Goal: Task Accomplishment & Management: Complete application form

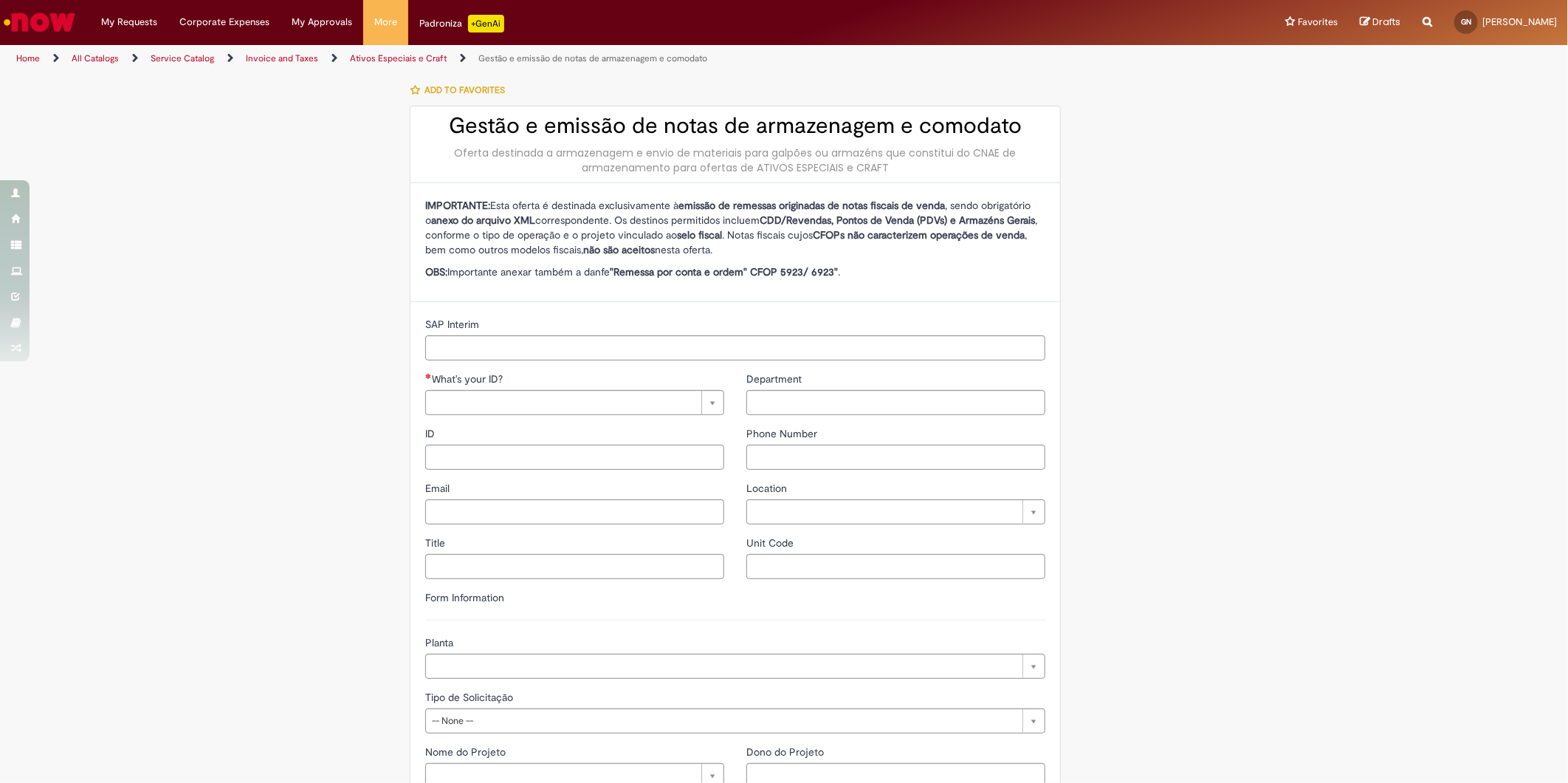
type input "**********"
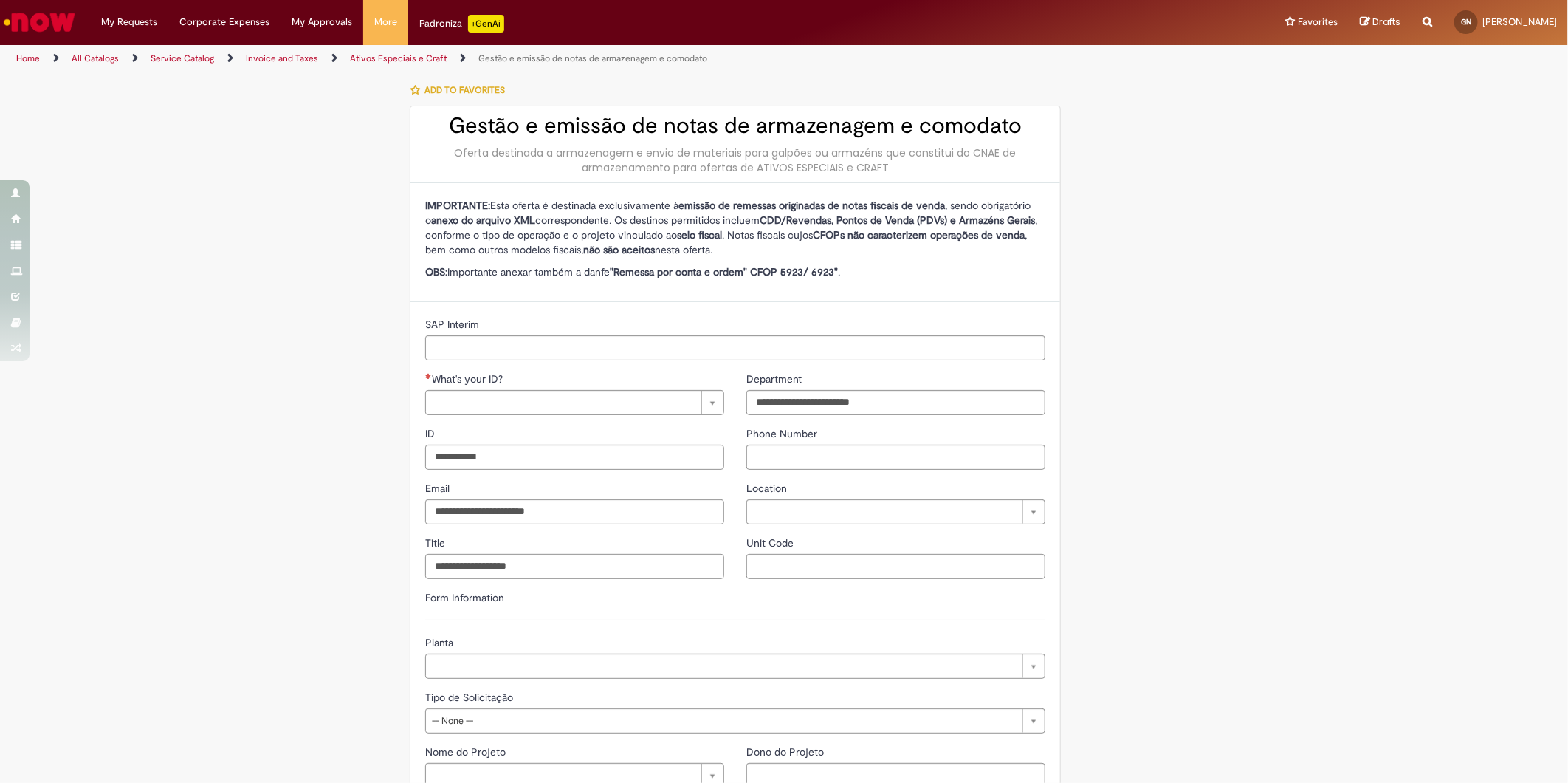
type input "**********"
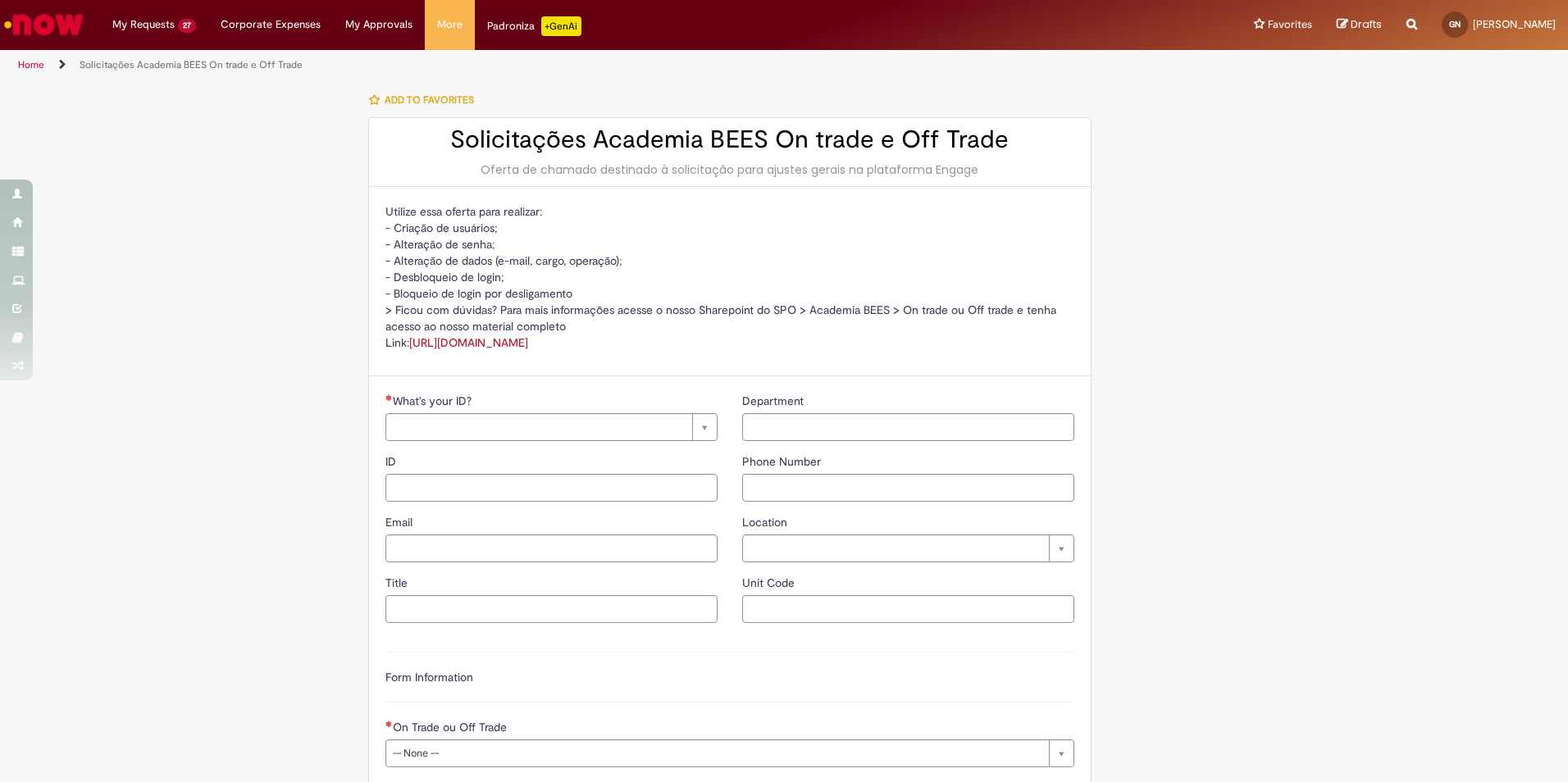
type input "**********"
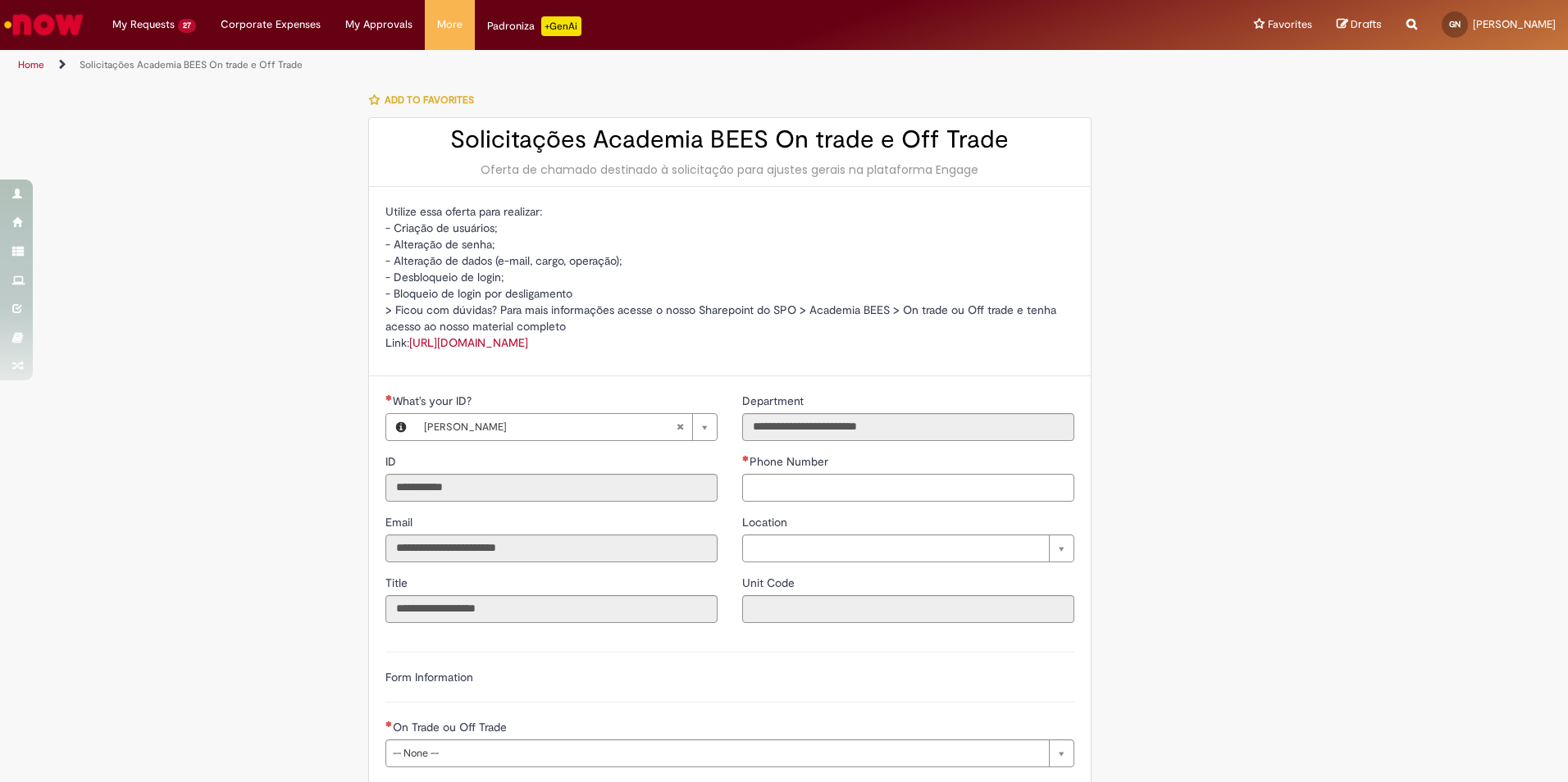
type input "**********"
